Goal: Complete application form

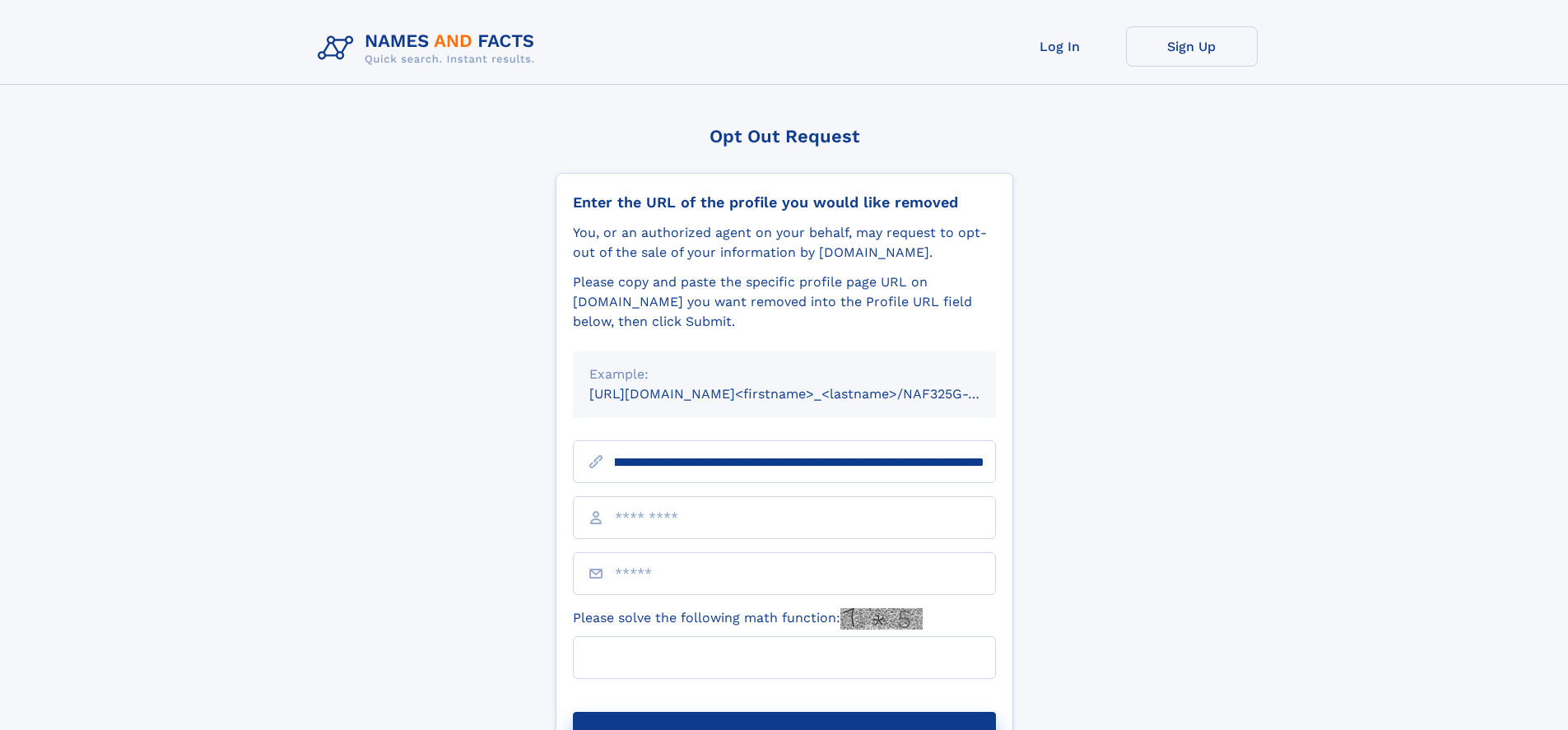
scroll to position [0, 173]
type input "**********"
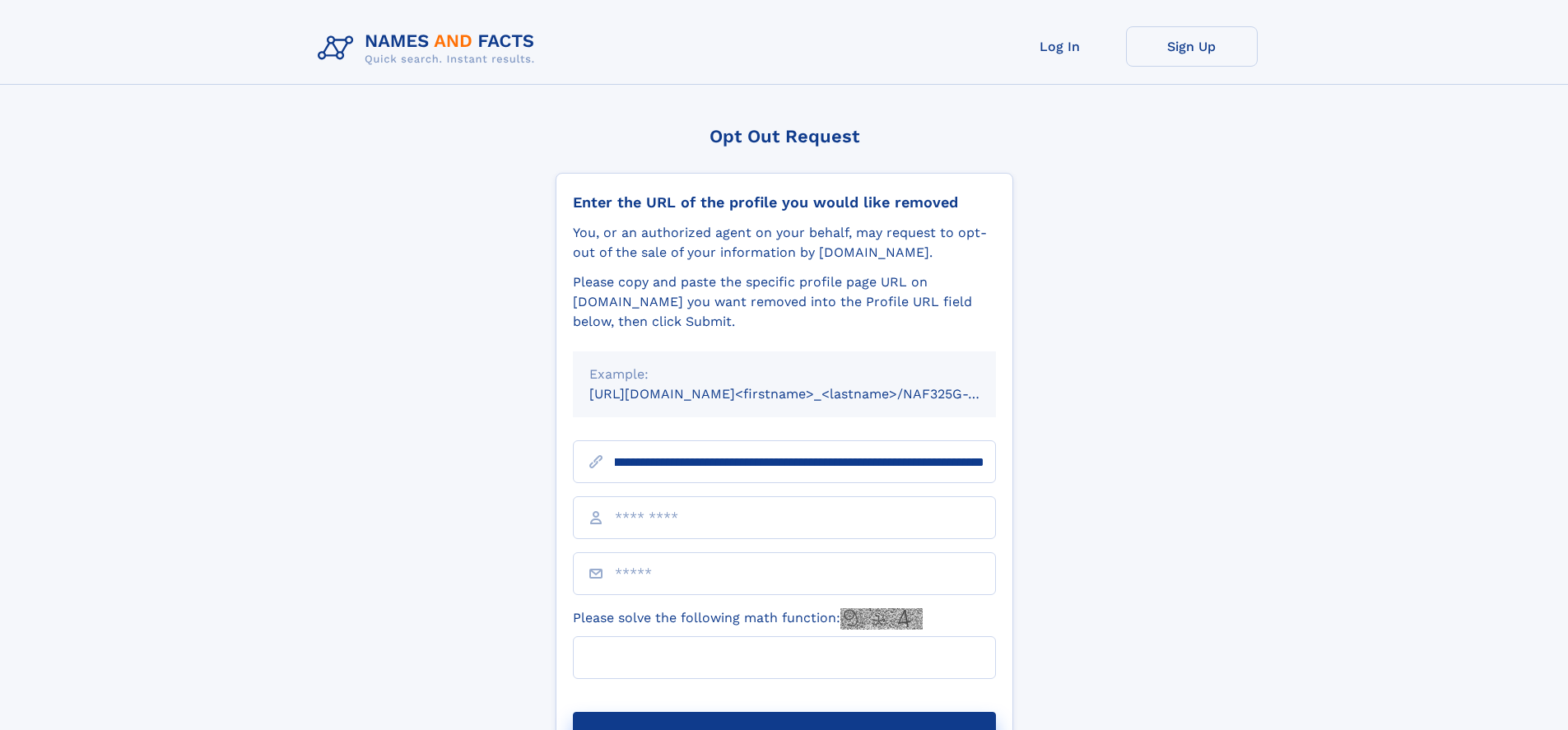
scroll to position [0, 173]
type input "**********"
